Goal: Transaction & Acquisition: Purchase product/service

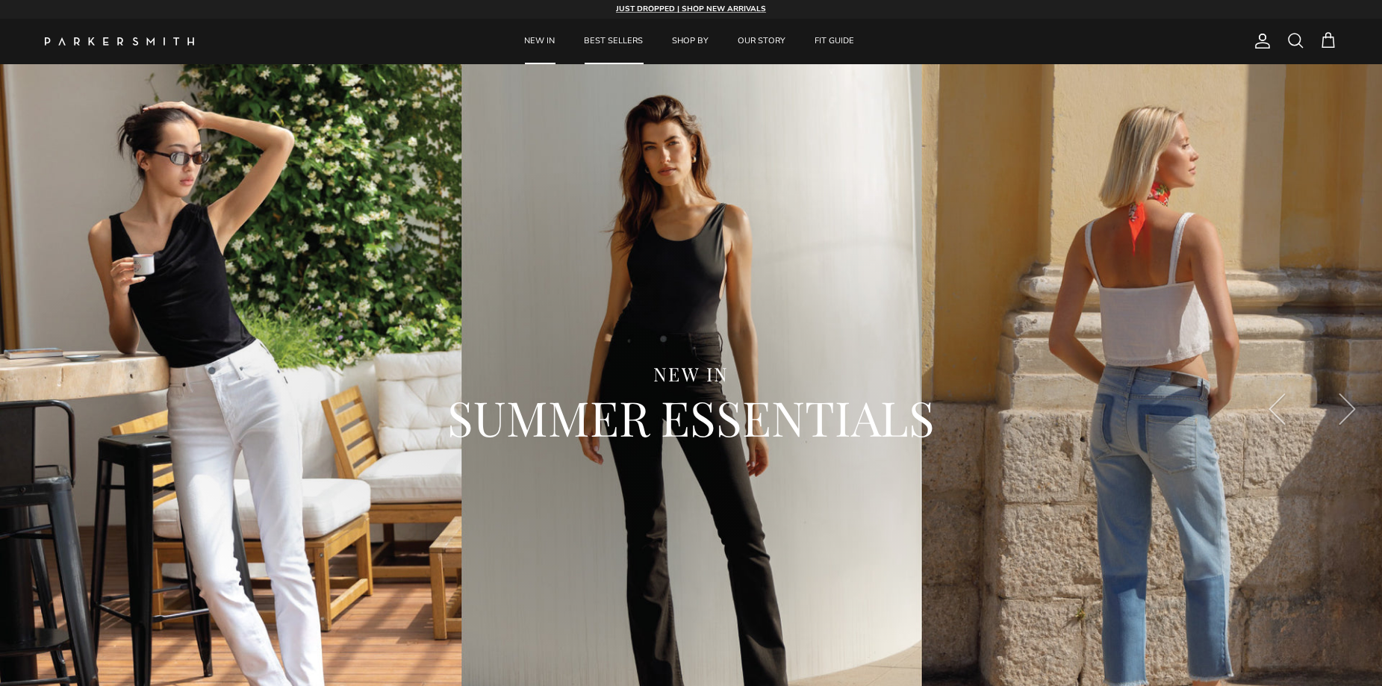
click at [615, 36] on link "BEST SELLERS" at bounding box center [614, 42] width 86 height 46
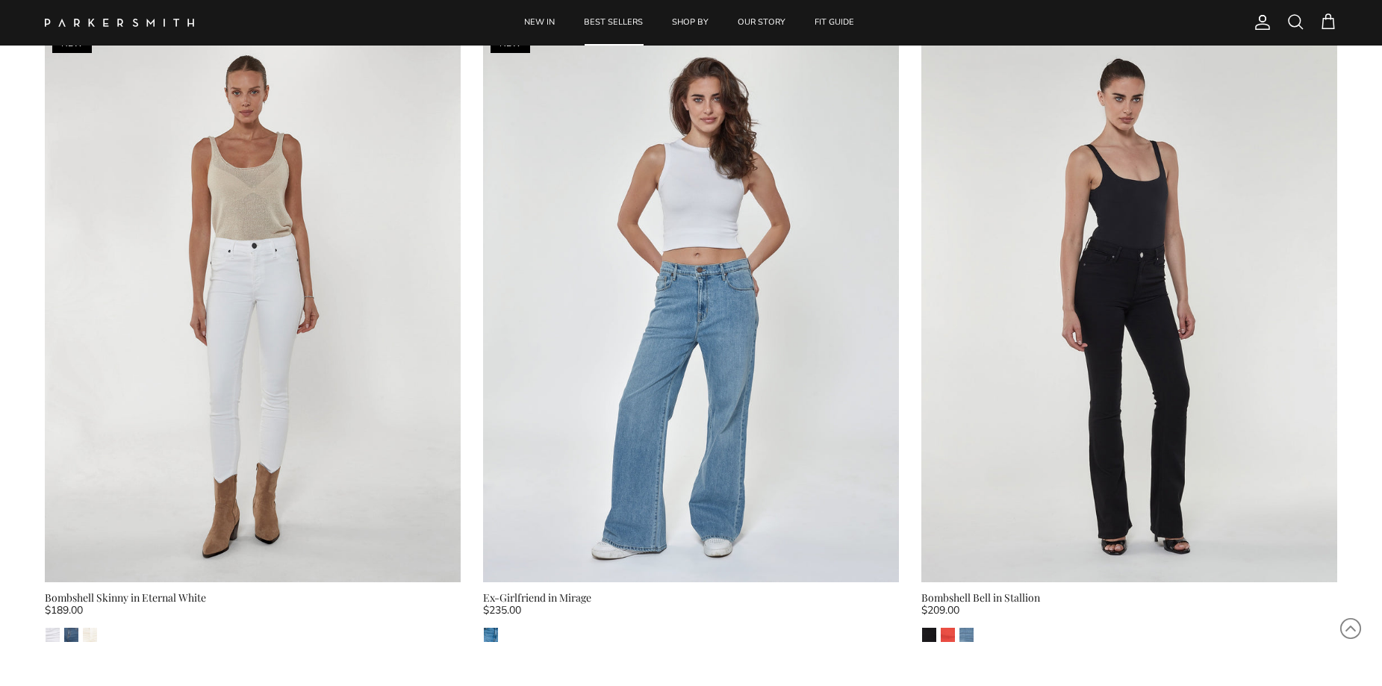
scroll to position [1444, 0]
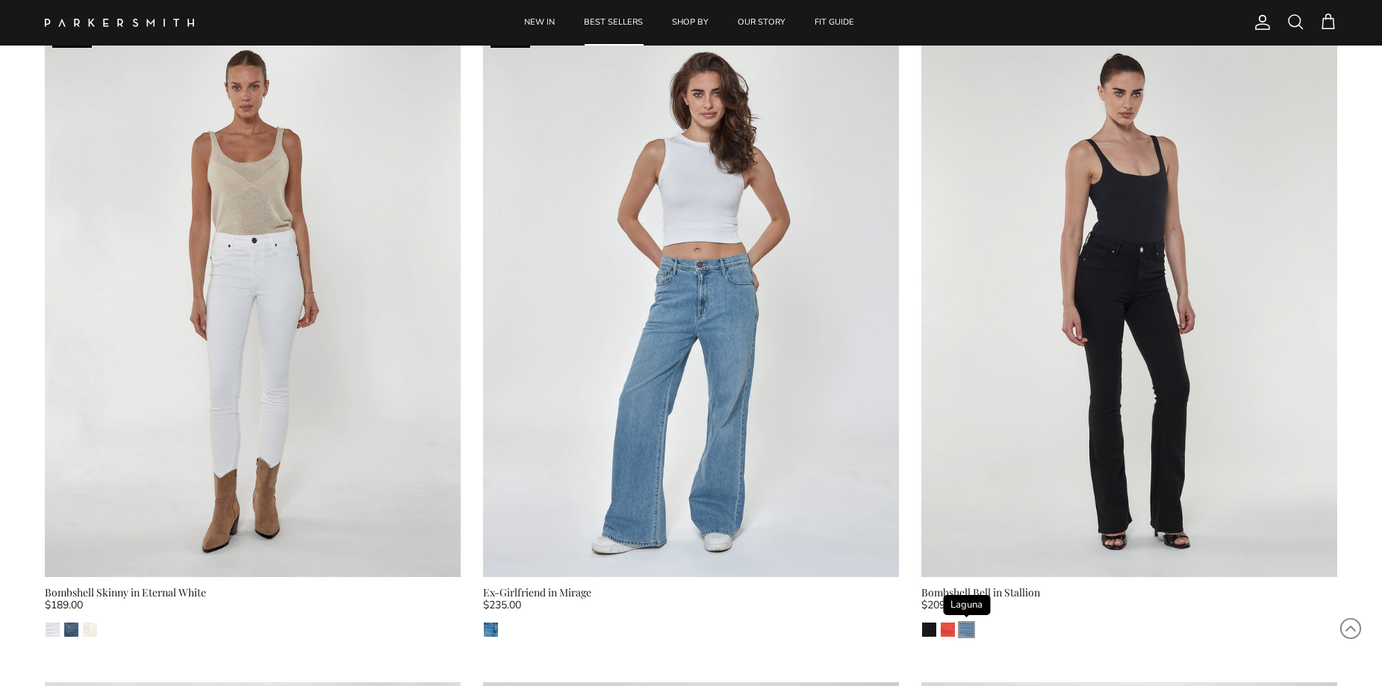
click at [966, 630] on img "Laguna" at bounding box center [967, 630] width 14 height 14
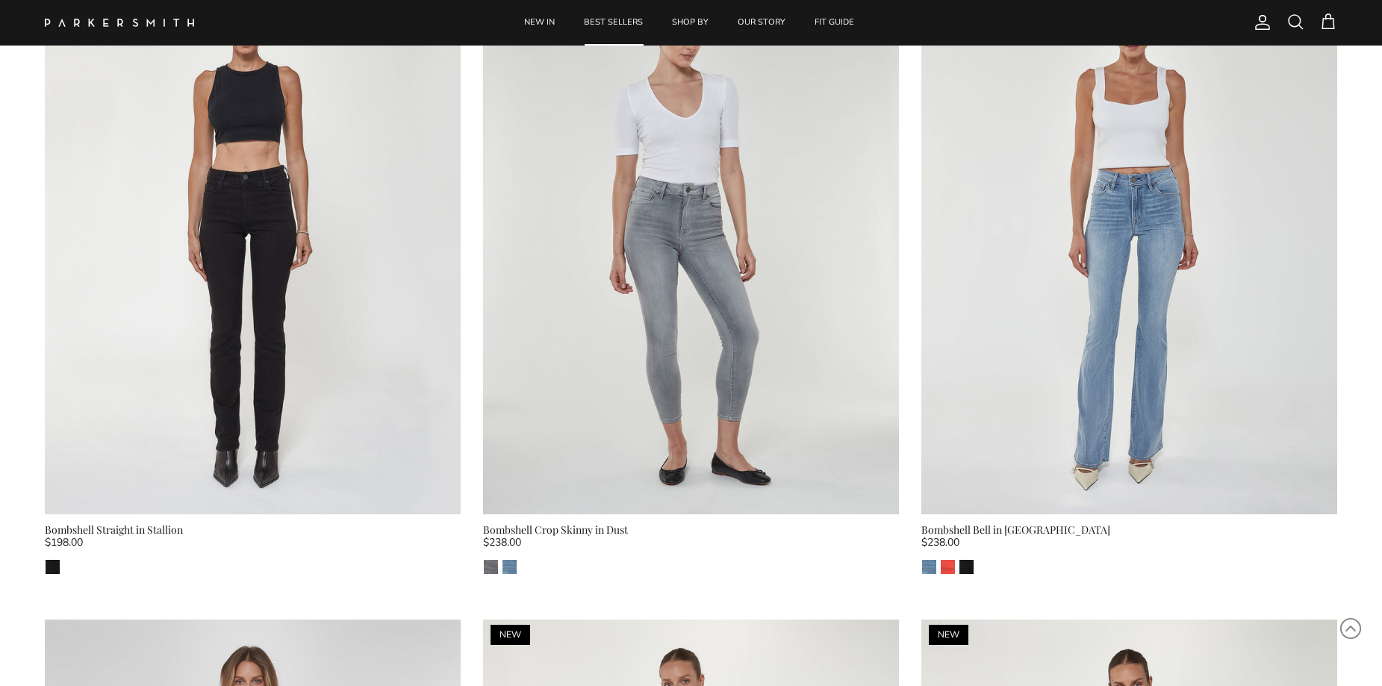
scroll to position [2715, 0]
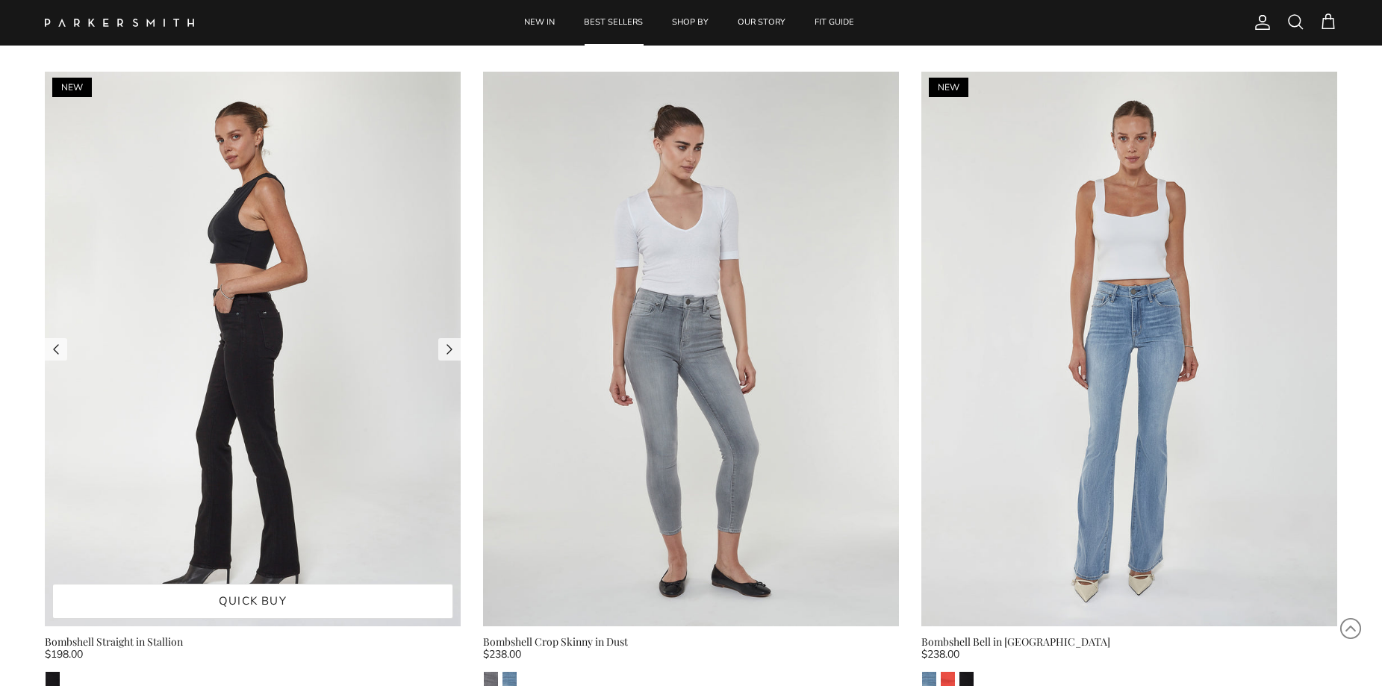
click at [340, 354] on img at bounding box center [253, 349] width 416 height 555
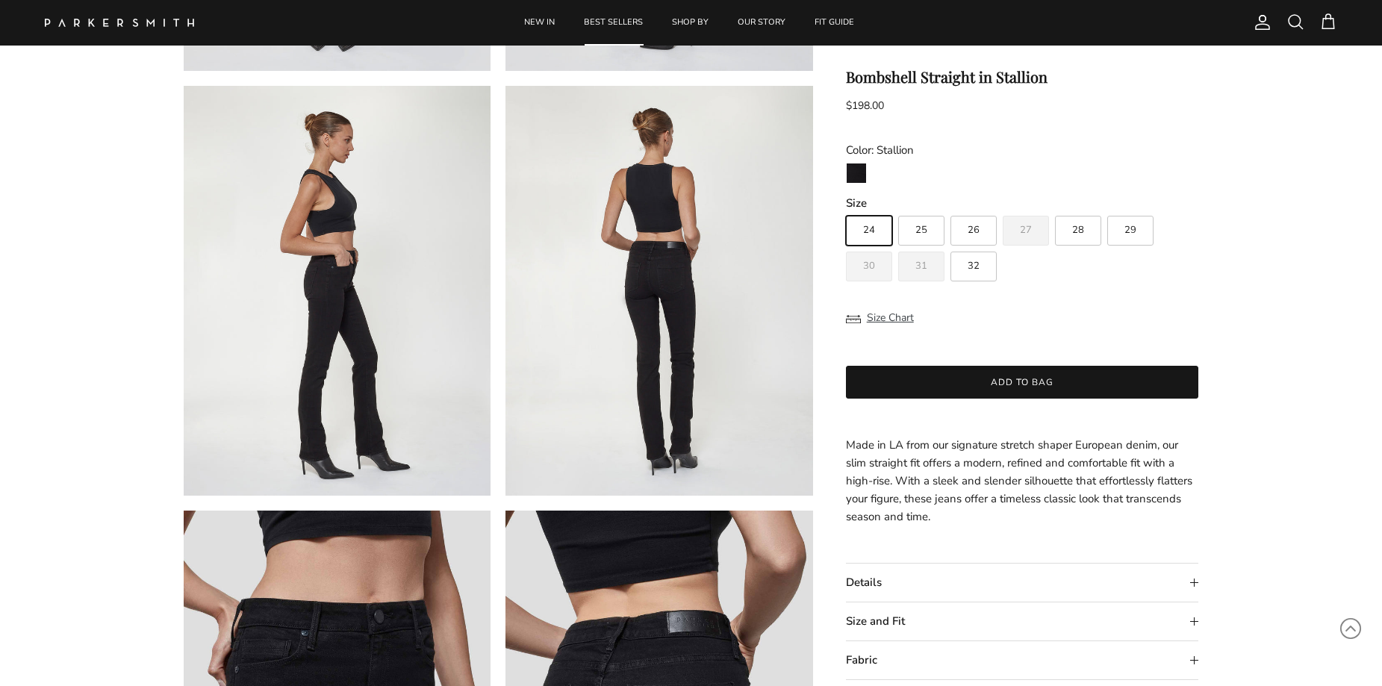
scroll to position [519, 0]
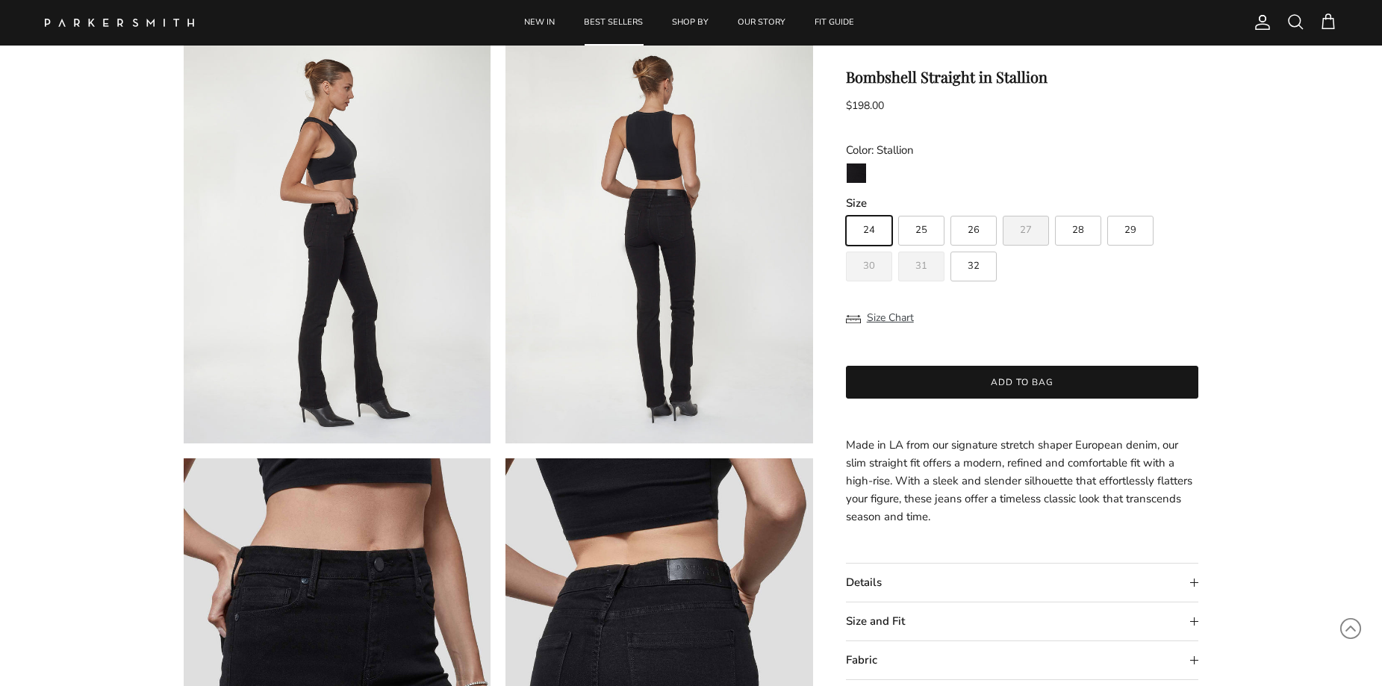
click at [1014, 235] on label "27" at bounding box center [1026, 231] width 46 height 30
click at [846, 210] on input "27" at bounding box center [845, 209] width 1 height 1
radio input "true"
click at [973, 237] on label "26" at bounding box center [974, 231] width 46 height 30
click at [846, 210] on input "26" at bounding box center [845, 209] width 1 height 1
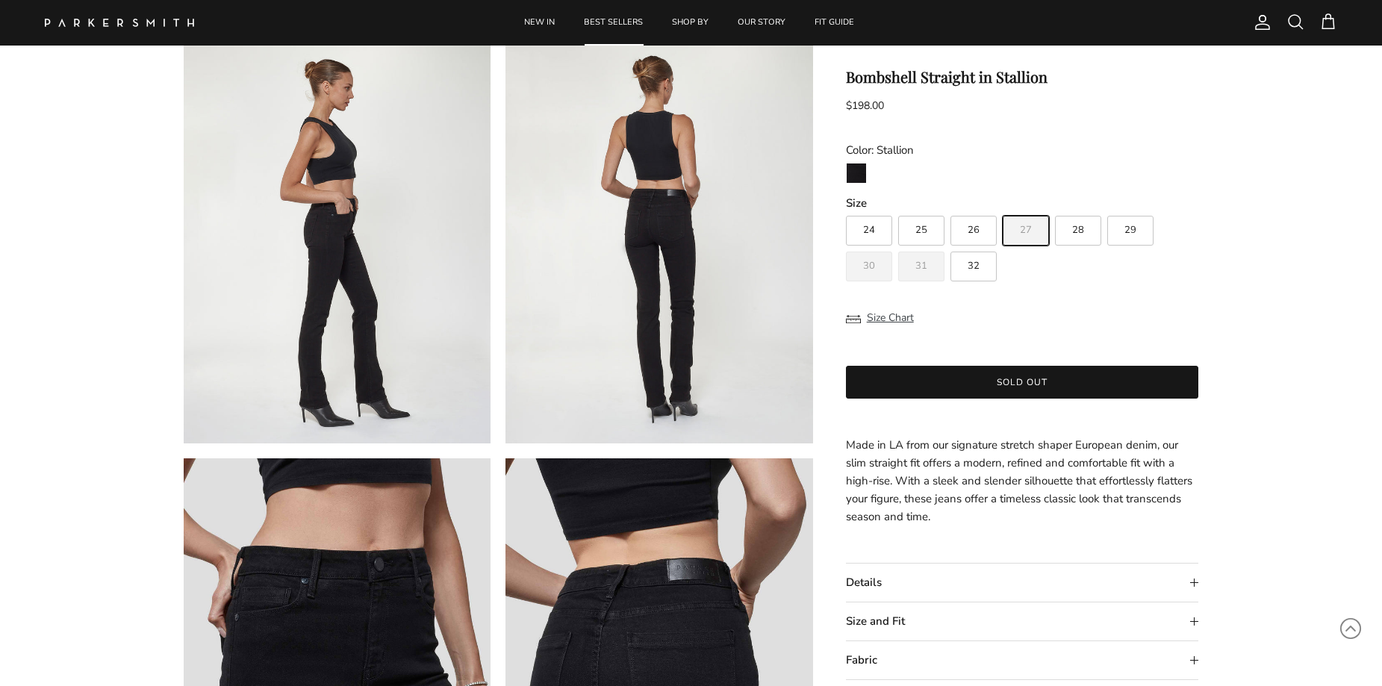
radio input "true"
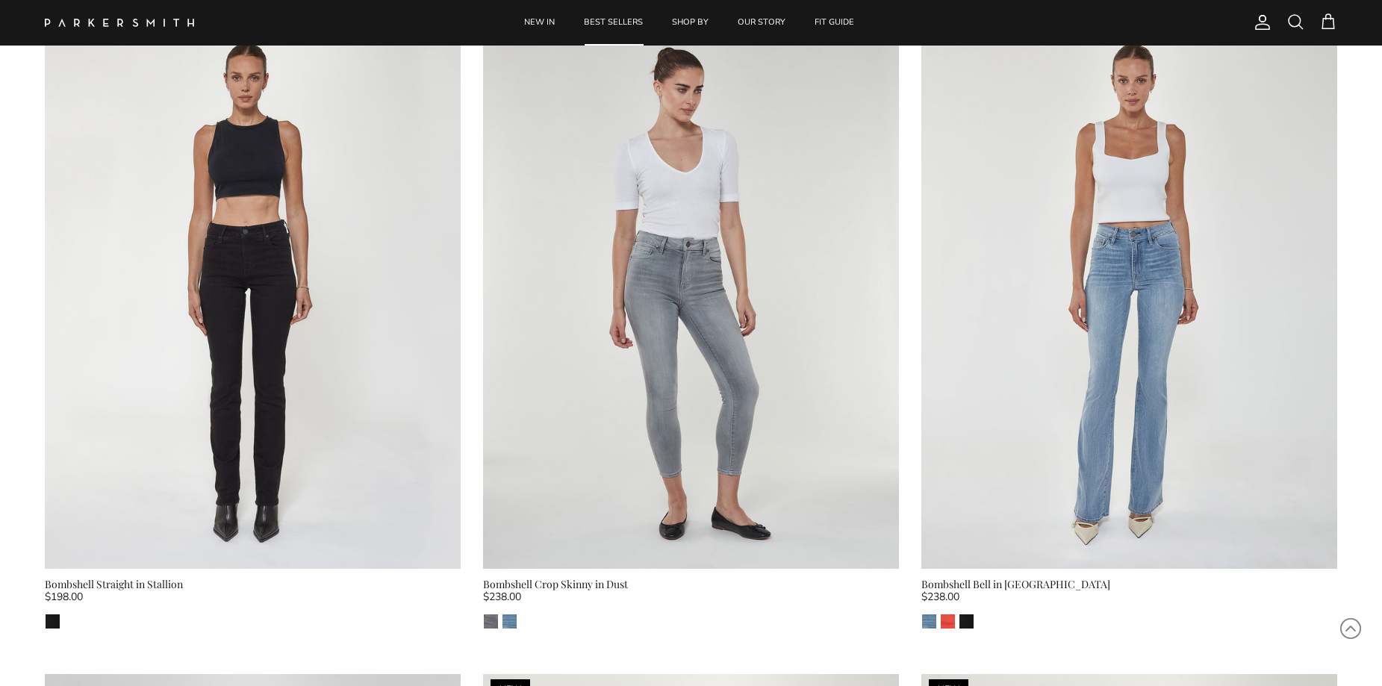
scroll to position [2715, 0]
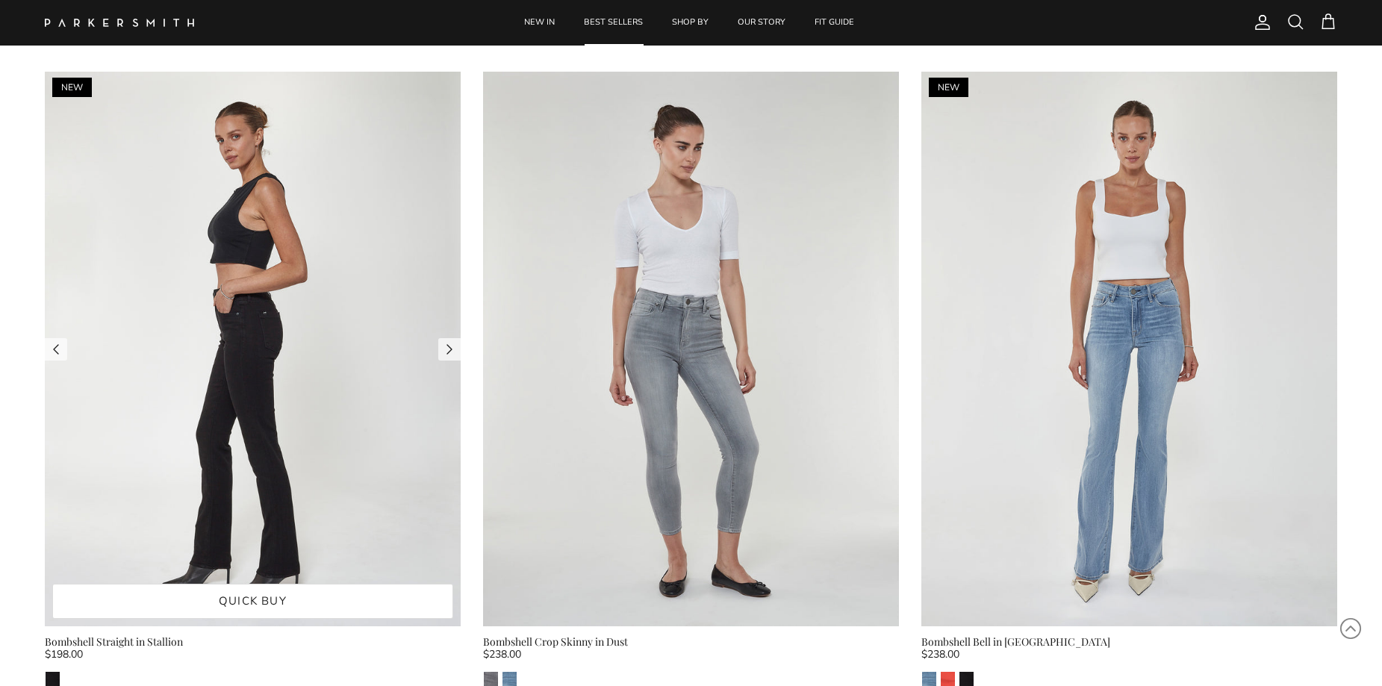
click at [453, 232] on img at bounding box center [253, 349] width 416 height 555
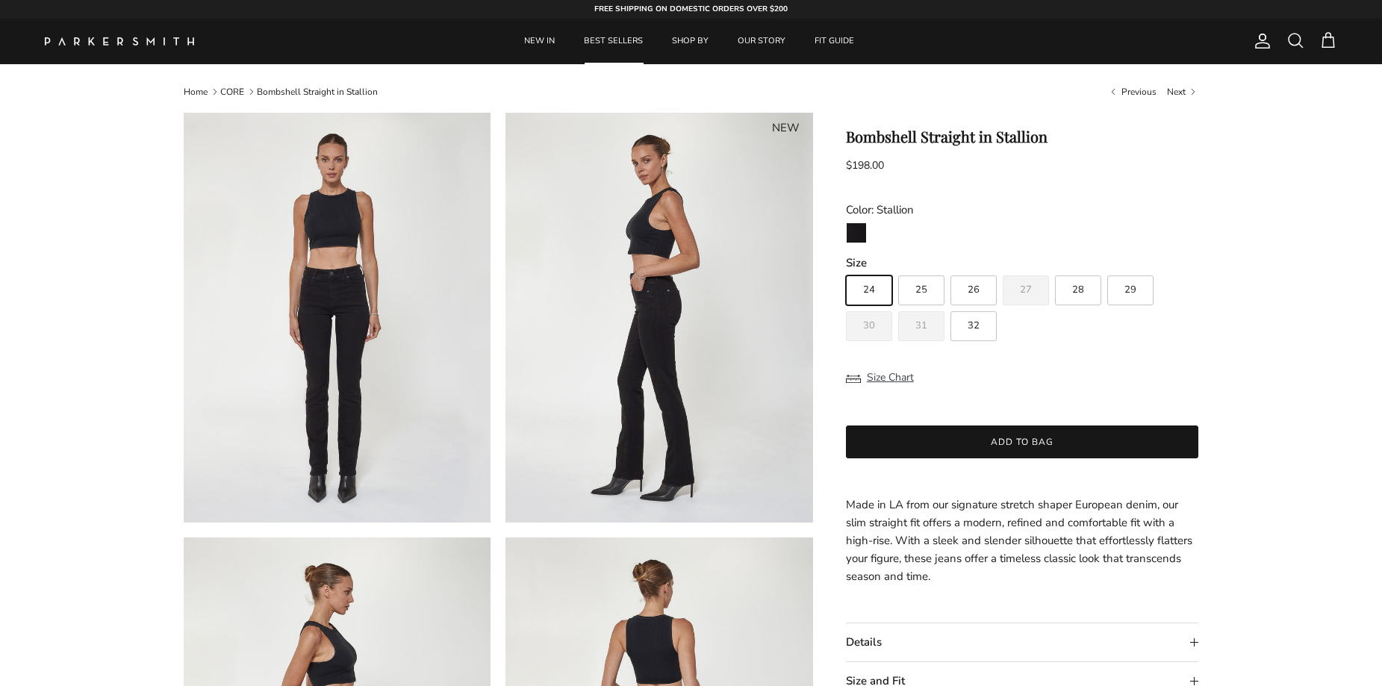
click at [1048, 196] on div "Bombshell Straight in Stallion $198.00 Unit price / Unavailable Color: Stallion…" at bounding box center [1022, 538] width 353 height 821
